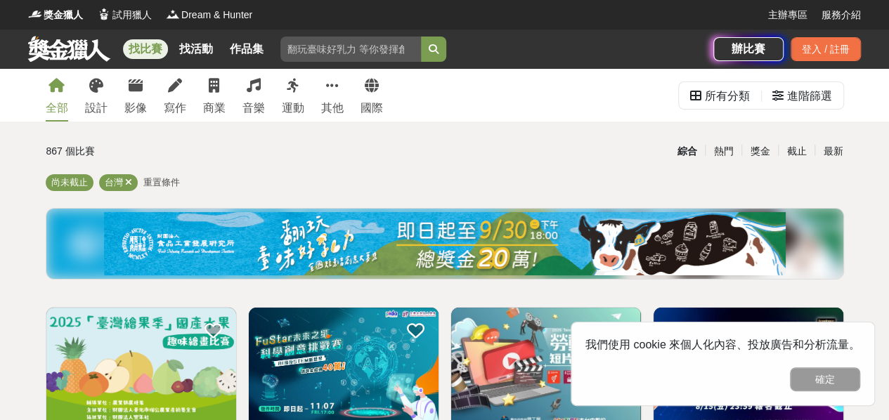
click at [193, 104] on div "全部 設計 影像 寫作 商業 音樂 運動 其他 國際" at bounding box center [214, 95] width 354 height 53
click at [181, 105] on div "寫作" at bounding box center [175, 108] width 22 height 17
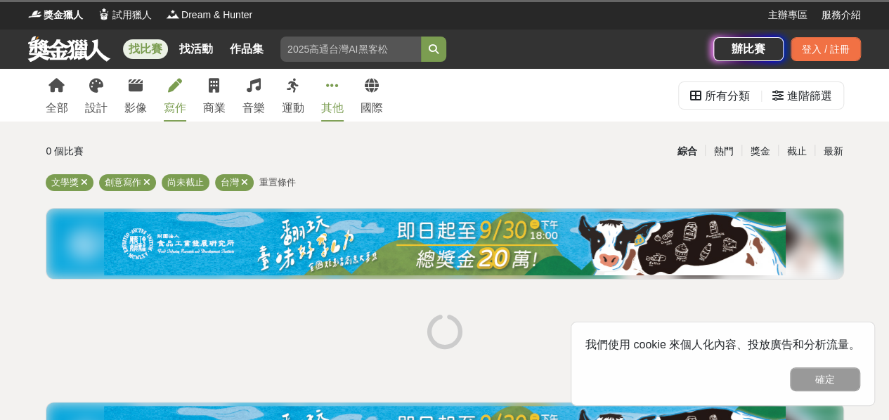
click at [336, 111] on div "其他" at bounding box center [332, 108] width 22 height 17
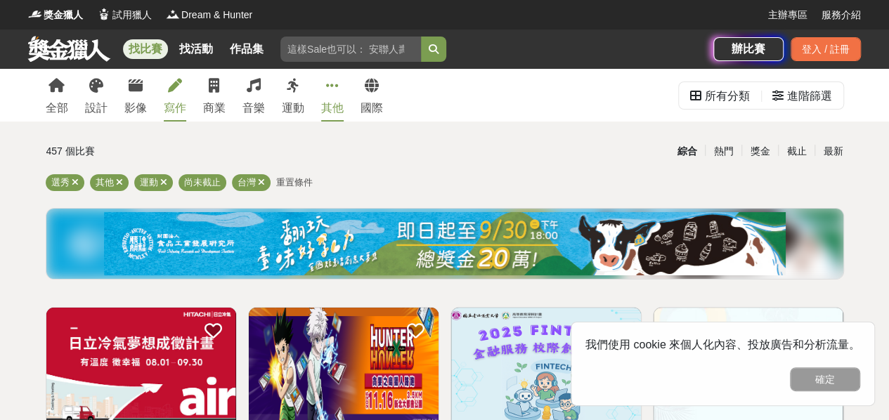
click at [173, 113] on div "寫作" at bounding box center [175, 108] width 22 height 17
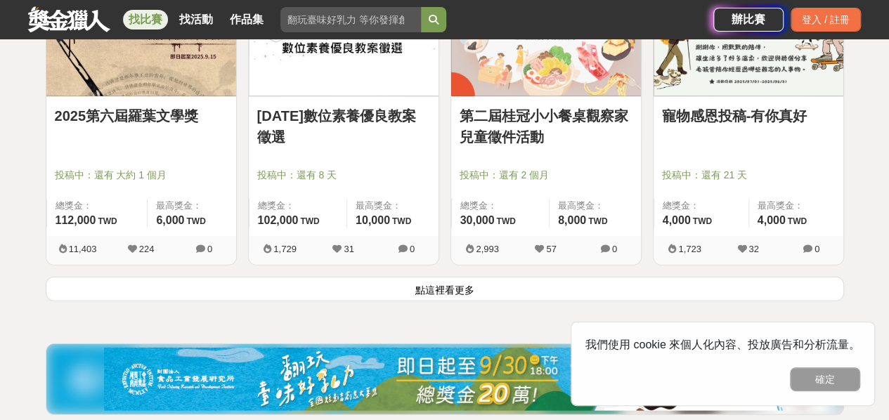
scroll to position [1783, 0]
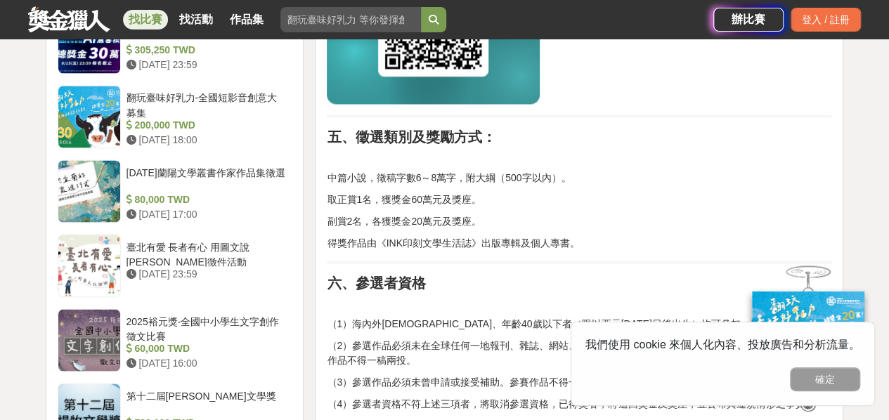
scroll to position [1228, 0]
